Goal: Transaction & Acquisition: Obtain resource

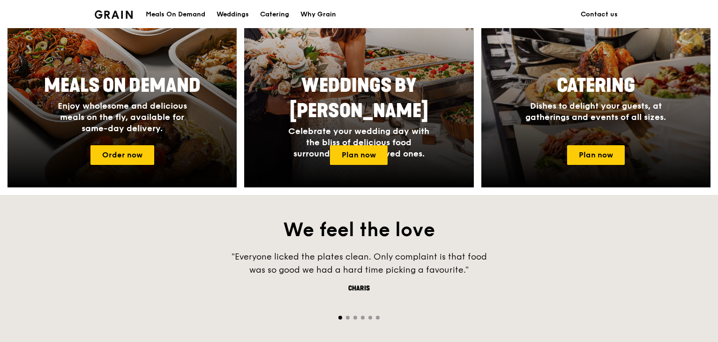
scroll to position [433, 0]
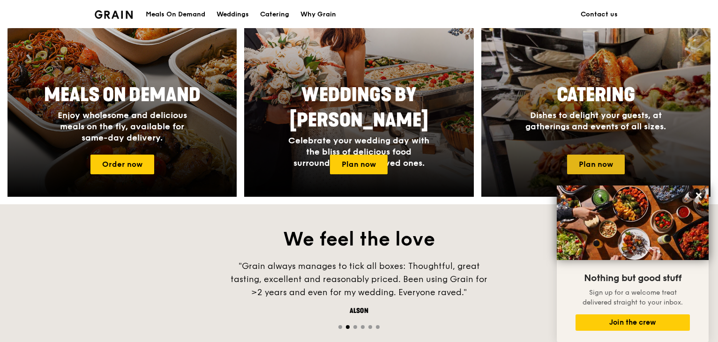
click at [615, 161] on link "Plan now" at bounding box center [596, 165] width 58 height 20
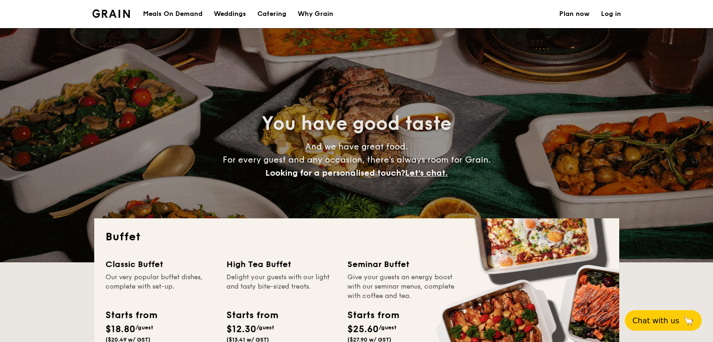
select select
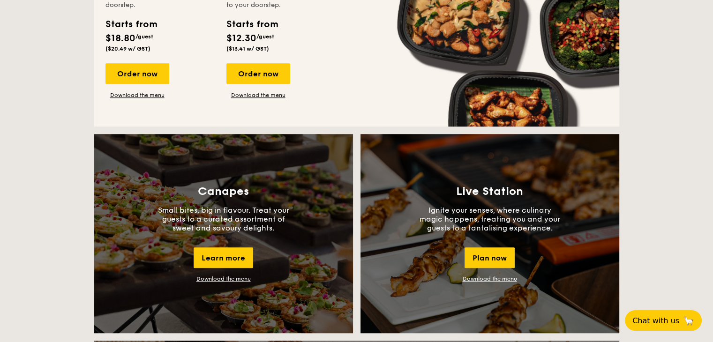
scroll to position [706, 0]
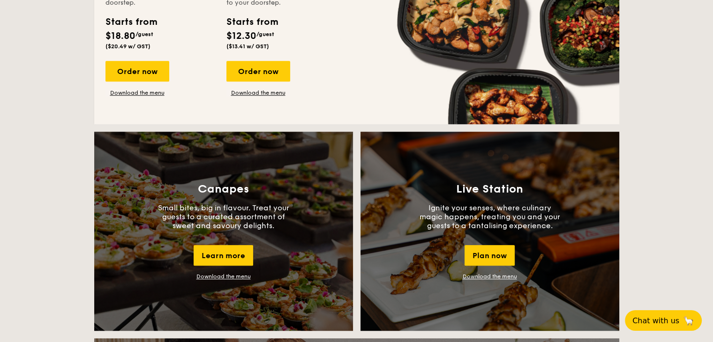
click at [228, 274] on link "Download the menu" at bounding box center [223, 276] width 54 height 7
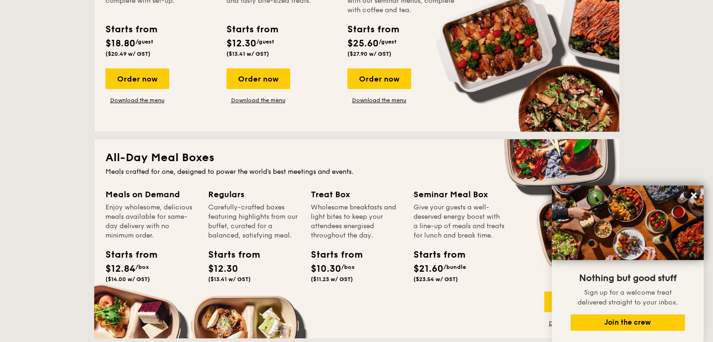
scroll to position [0, 0]
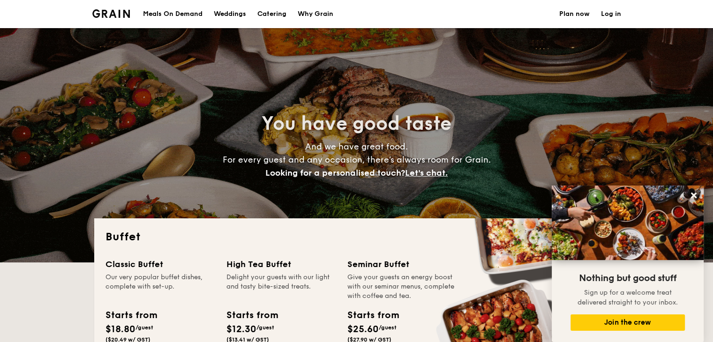
click at [308, 14] on div "Why Grain" at bounding box center [315, 14] width 36 height 28
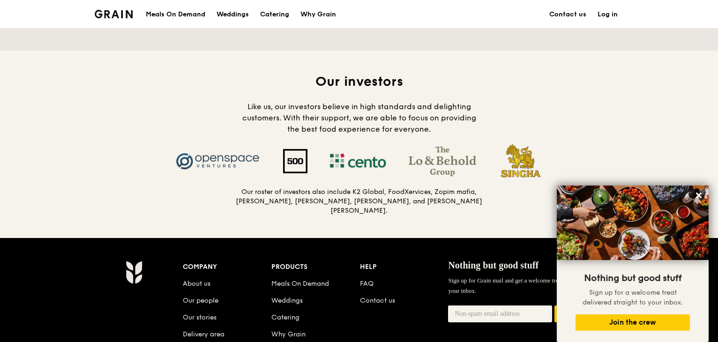
scroll to position [885, 0]
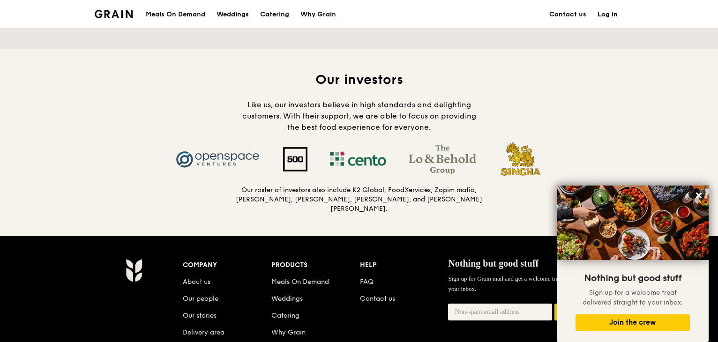
click at [105, 20] on div "Grain logo" at bounding box center [114, 14] width 38 height 28
